Goal: Check status

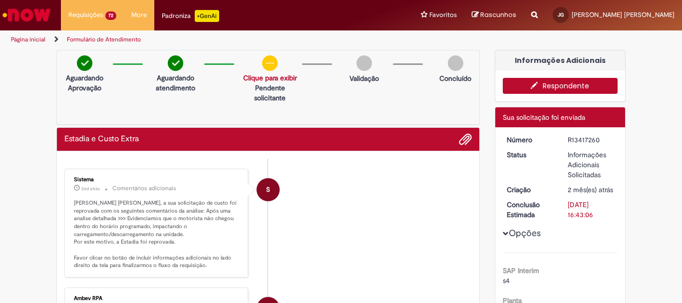
scroll to position [377, 0]
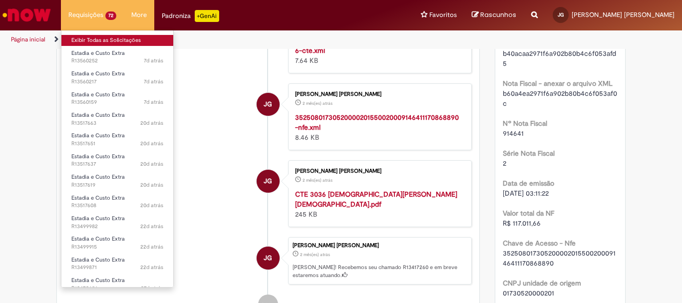
click at [89, 38] on link "Exibir Todas as Solicitações" at bounding box center [117, 40] width 112 height 11
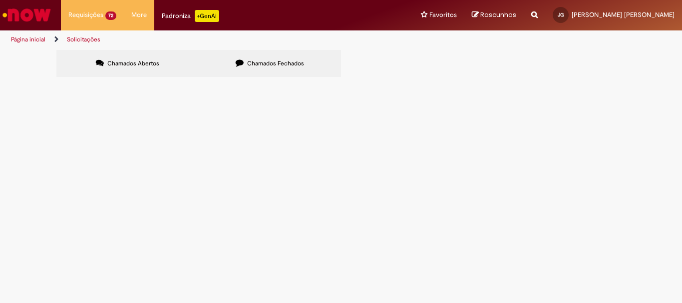
click at [0, 0] on input "Pesquisar" at bounding box center [0, 0] width 0 height 0
paste input "*********"
type input "*********"
click at [0, 0] on button "Pesquisar" at bounding box center [0, 0] width 0 height 0
click at [0, 0] on span "Estadia e Custo Extra" at bounding box center [0, 0] width 0 height 0
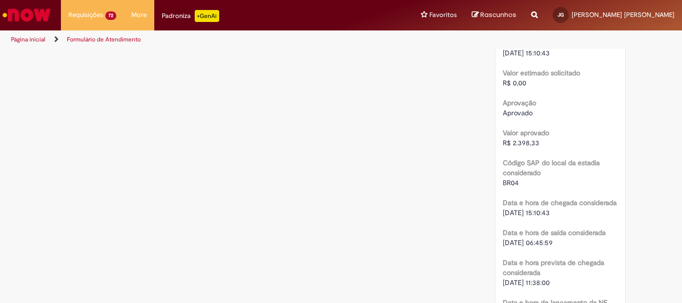
scroll to position [1406, 0]
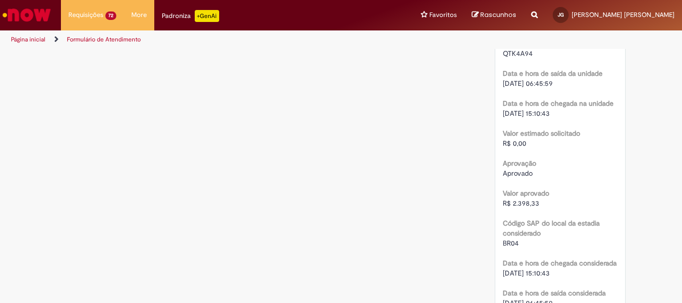
drag, startPoint x: 564, startPoint y: 94, endPoint x: 500, endPoint y: 93, distance: 63.9
click at [503, 88] on div "[DATE] 06:45:59" at bounding box center [560, 83] width 115 height 10
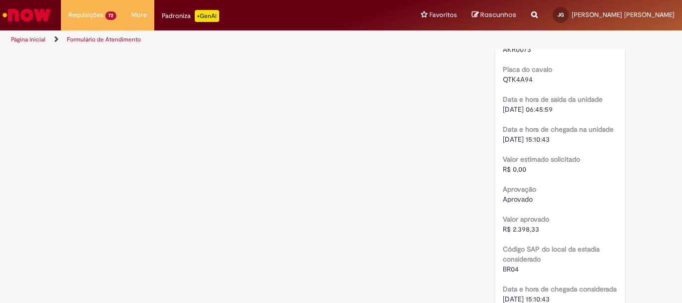
scroll to position [1356, 0]
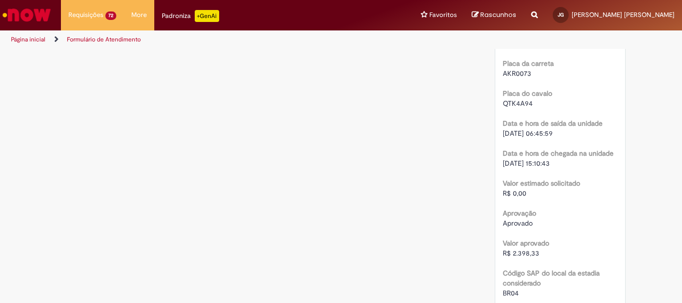
drag, startPoint x: 560, startPoint y: 173, endPoint x: 499, endPoint y: 173, distance: 60.9
click at [503, 168] on span "[DATE] 15:10:43" at bounding box center [526, 163] width 47 height 9
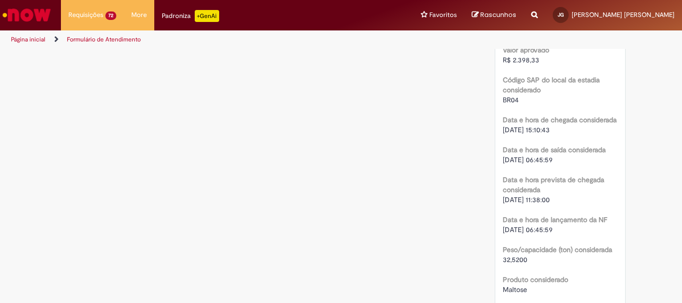
scroll to position [1556, 0]
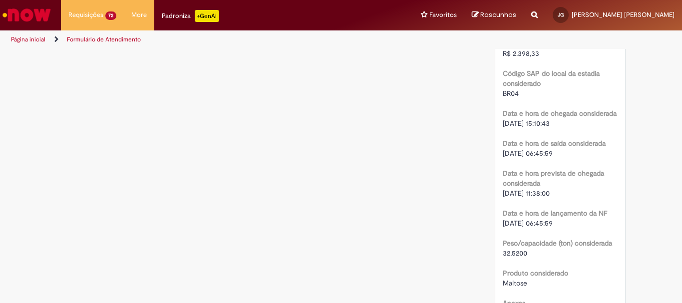
drag, startPoint x: 500, startPoint y: 203, endPoint x: 561, endPoint y: 206, distance: 61.0
click at [550, 198] on span "[DATE] 11:38:00" at bounding box center [526, 193] width 47 height 9
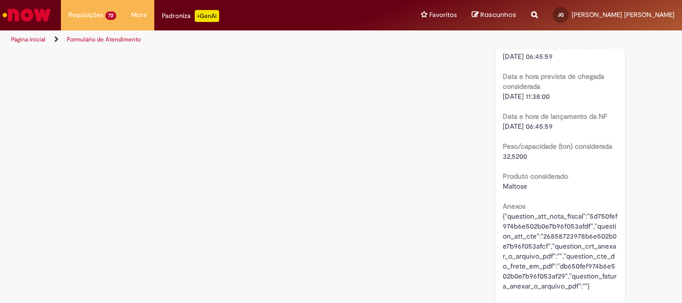
scroll to position [1656, 0]
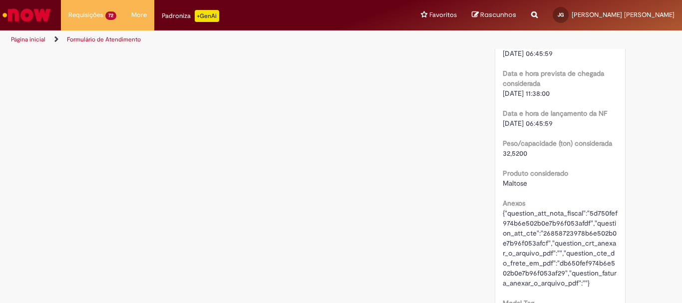
drag, startPoint x: 500, startPoint y: 134, endPoint x: 561, endPoint y: 135, distance: 60.9
click at [553, 128] on span "[DATE] 06:45:59" at bounding box center [528, 123] width 50 height 9
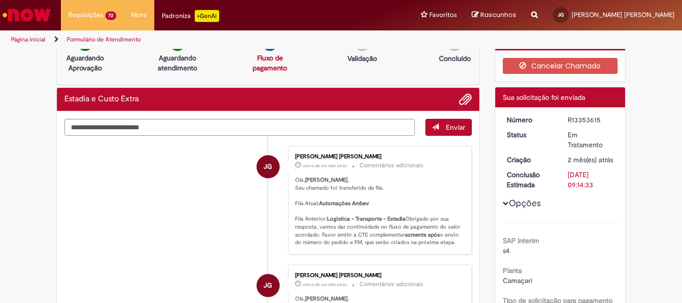
scroll to position [0, 0]
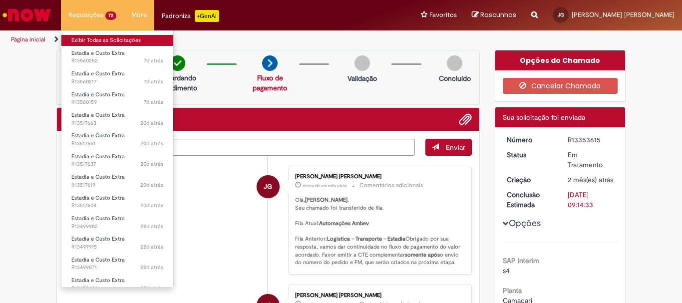
click at [88, 40] on link "Exibir Todas as Solicitações" at bounding box center [117, 40] width 112 height 11
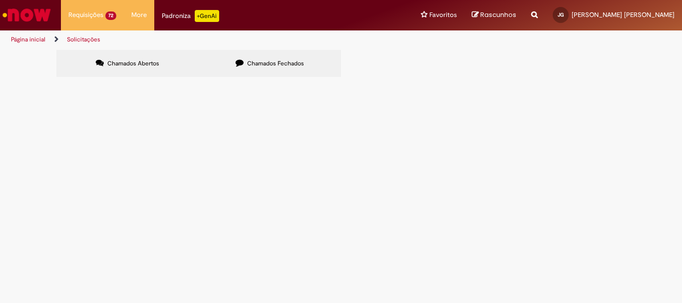
click at [0, 0] on input "Pesquisar" at bounding box center [0, 0] width 0 height 0
paste input "*********"
type input "*********"
click at [0, 0] on span "Pesquisar" at bounding box center [0, 0] width 0 height 0
click at [0, 0] on input "Pesquisar" at bounding box center [0, 0] width 0 height 0
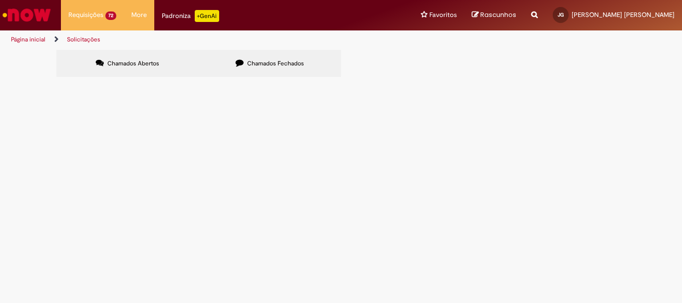
paste input "*********"
type input "*********"
click at [0, 0] on button "Pesquisar" at bounding box center [0, 0] width 0 height 0
click at [0, 0] on span "Estadia e Custo Extra" at bounding box center [0, 0] width 0 height 0
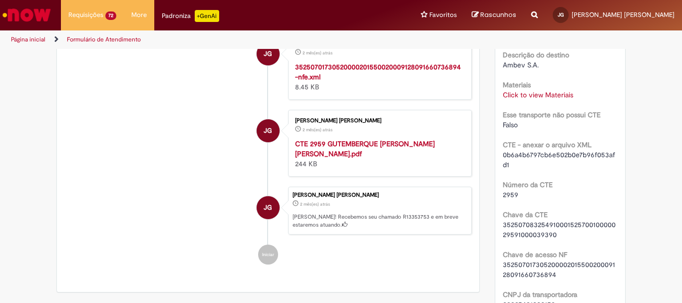
scroll to position [707, 0]
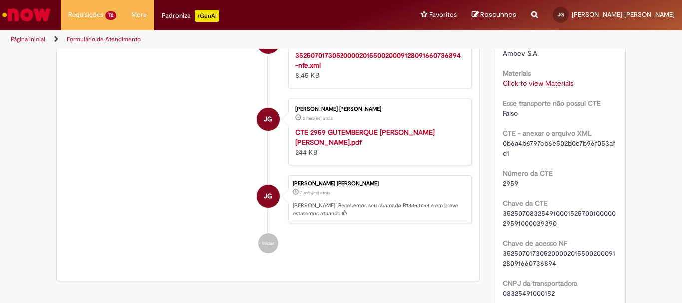
click at [345, 147] on strong "CTE 2959 GUTEMBERQUE [PERSON_NAME] [PERSON_NAME].pdf" at bounding box center [365, 137] width 140 height 19
